Goal: Check status: Check status

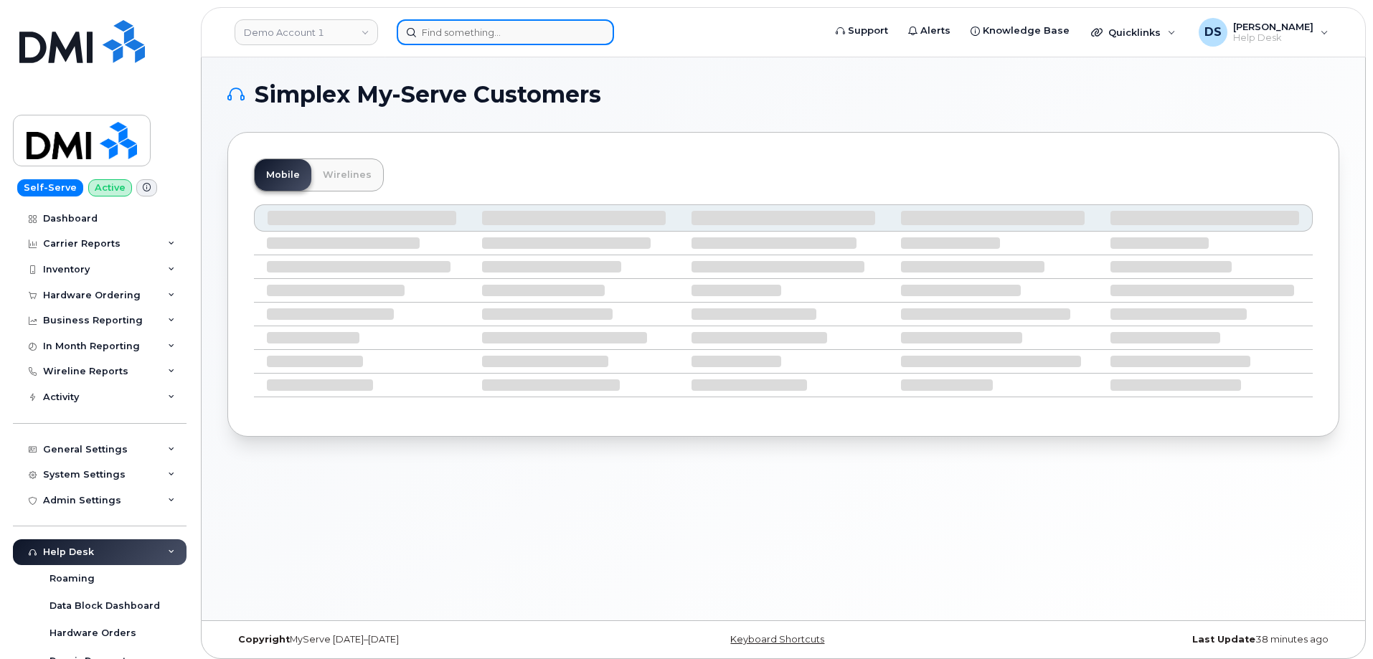
click at [466, 31] on input at bounding box center [505, 32] width 217 height 26
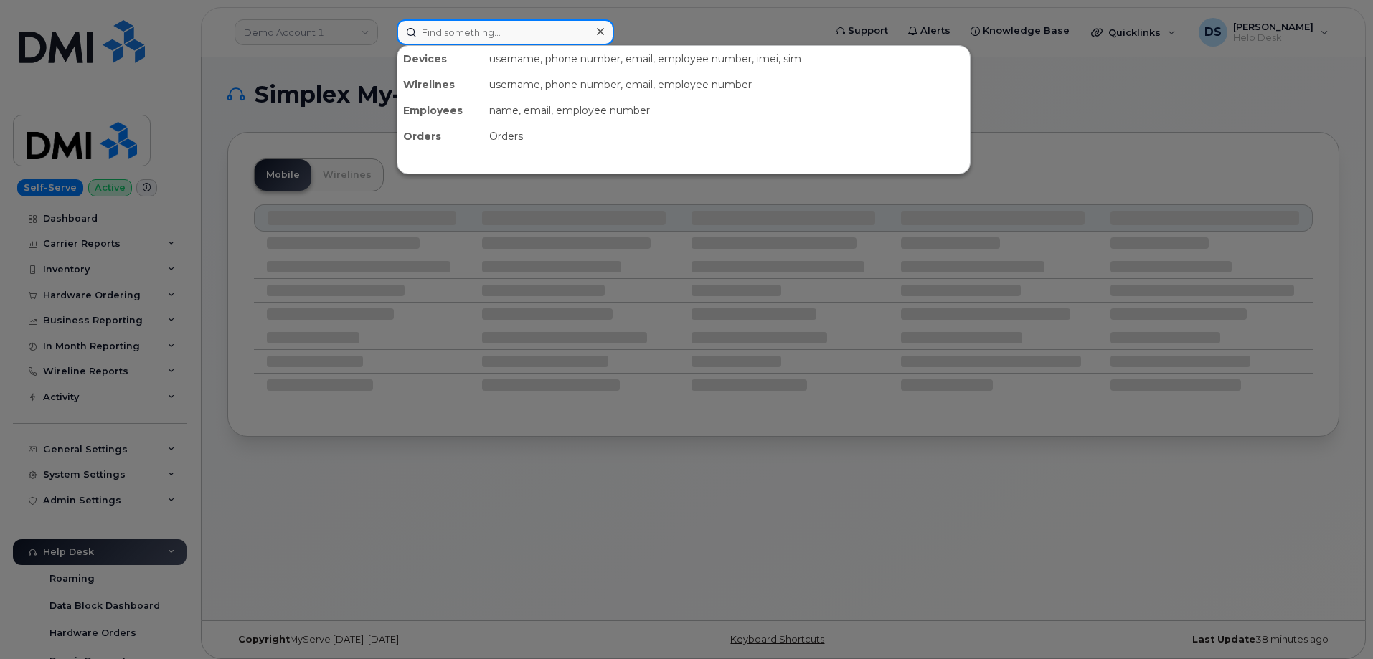
paste input "296205"
type input "296205"
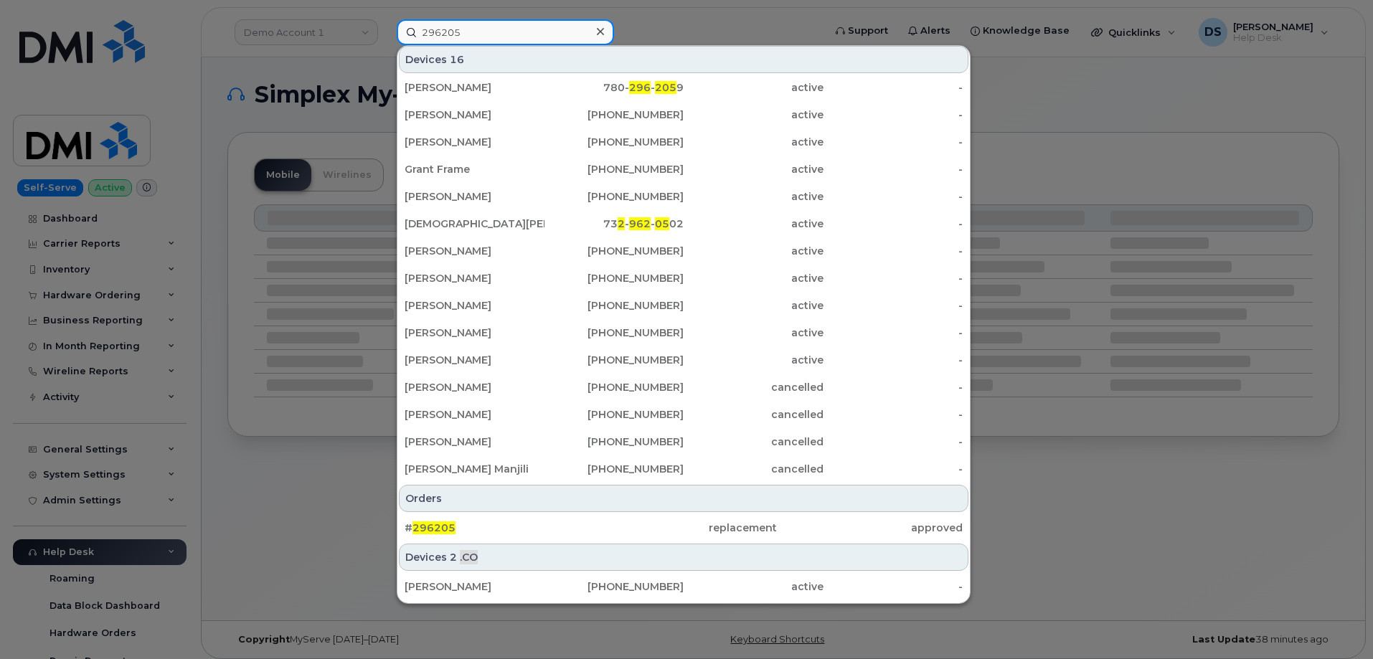
scroll to position [55, 0]
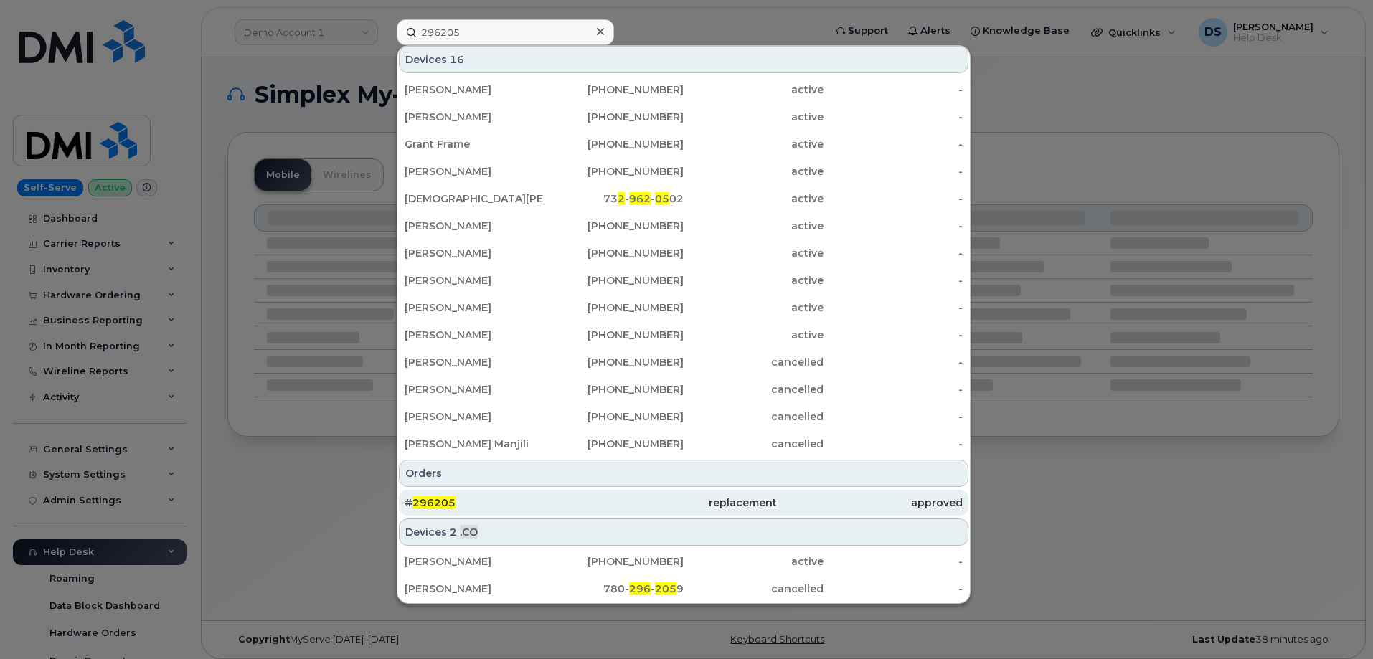
click at [446, 500] on span "296205" at bounding box center [434, 503] width 43 height 13
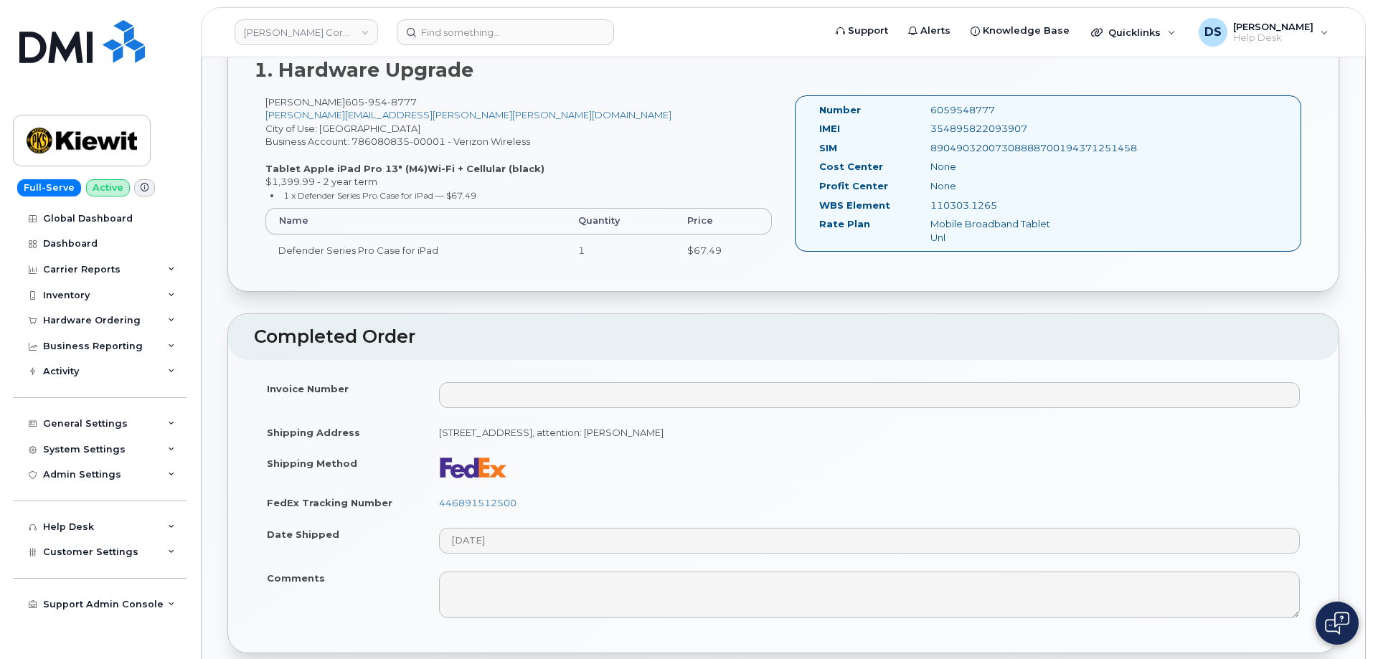
scroll to position [287, 0]
